Goal: Task Accomplishment & Management: Manage account settings

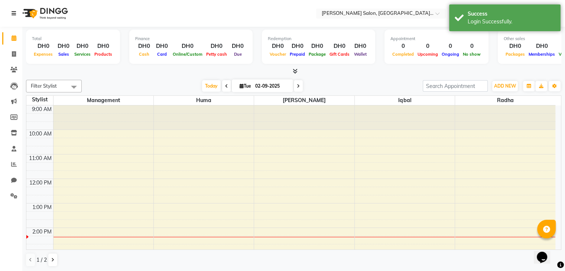
click at [15, 14] on icon at bounding box center [14, 13] width 4 height 5
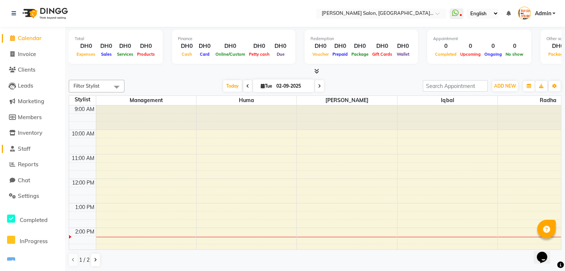
click at [22, 150] on span "Staff" at bounding box center [24, 148] width 13 height 7
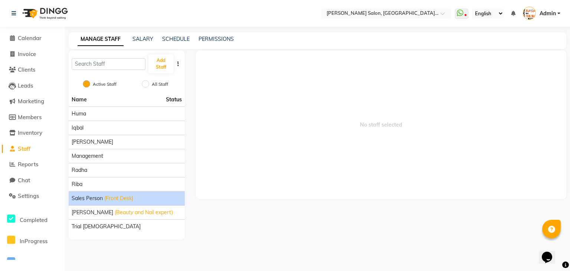
click at [122, 200] on span "(Front Desk)" at bounding box center [118, 199] width 29 height 8
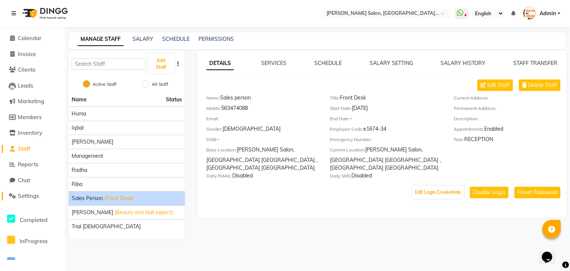
click at [32, 195] on span "Settings" at bounding box center [28, 195] width 21 height 7
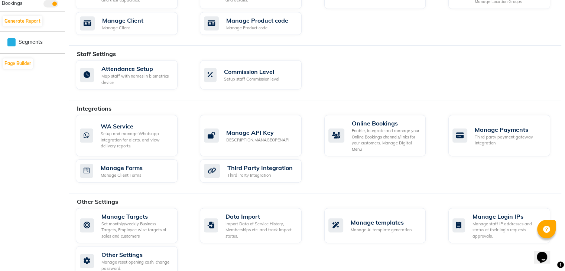
scroll to position [378, 0]
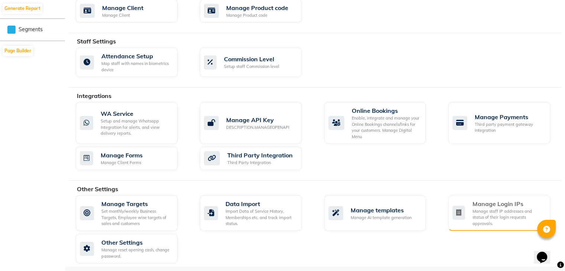
click at [506, 204] on div "Manage Login IPs" at bounding box center [508, 203] width 72 height 9
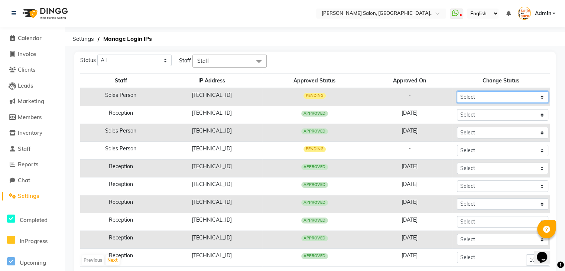
click at [480, 97] on select "Select Approved Rejected" at bounding box center [502, 97] width 91 height 12
select select "Approved"
click at [457, 91] on select "Select Approved Rejected" at bounding box center [502, 97] width 91 height 12
